Goal: Find specific page/section

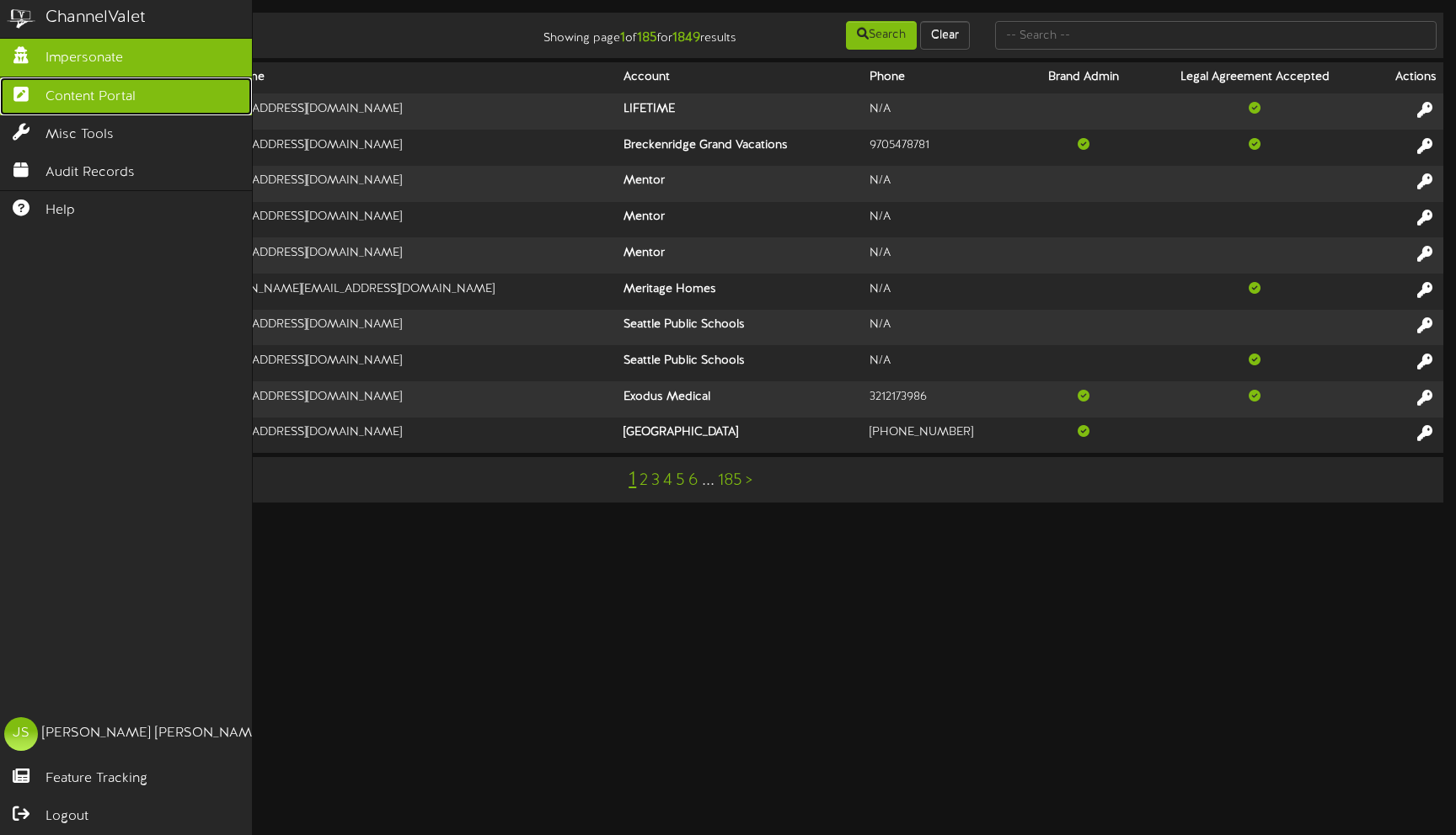
click at [78, 90] on span "Content Portal" at bounding box center [91, 96] width 91 height 19
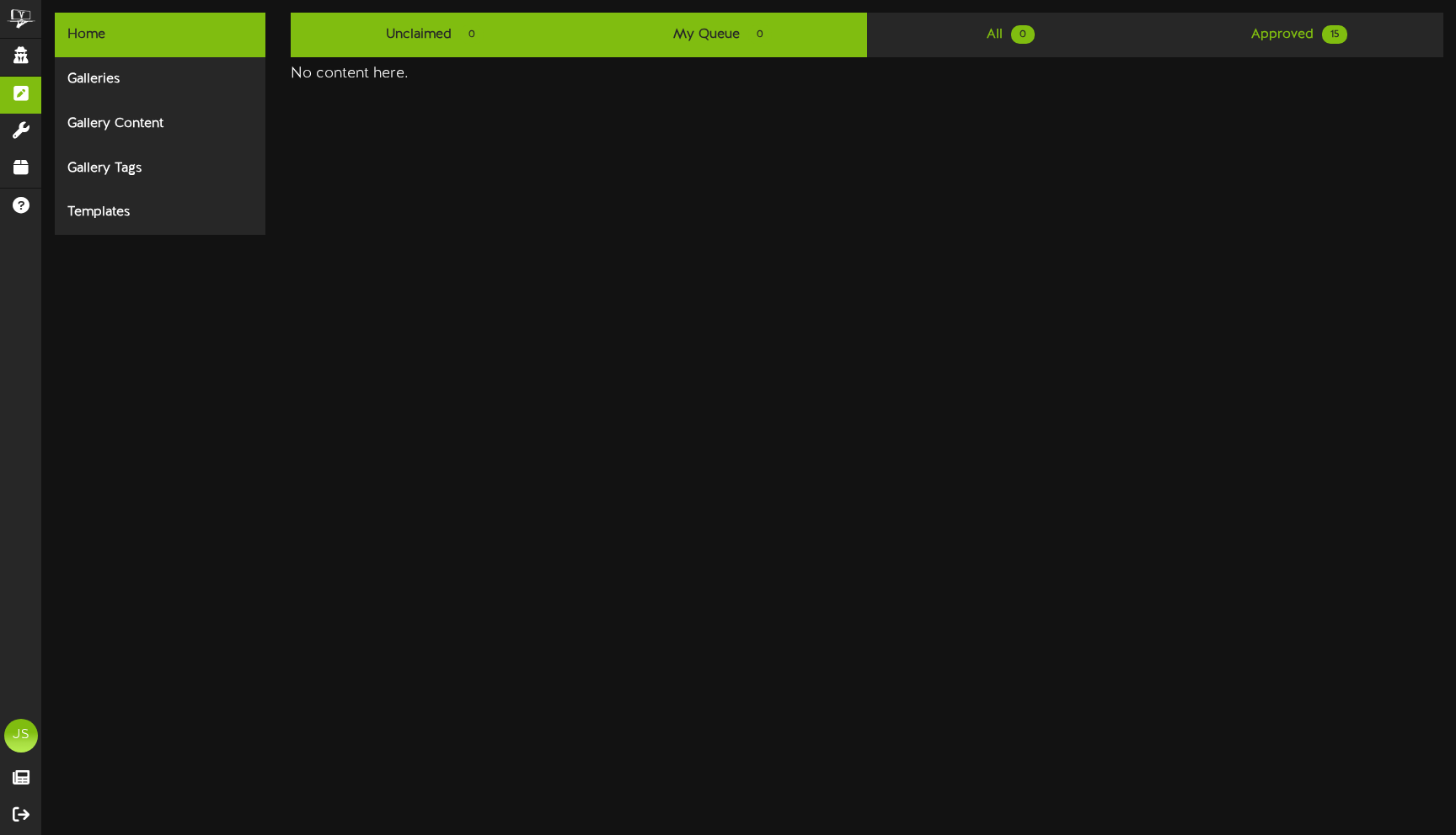
click at [427, 27] on link "Unclaimed 0" at bounding box center [435, 35] width 288 height 45
click at [488, 38] on link "Unclaimed 0" at bounding box center [435, 35] width 288 height 45
